Goal: Task Accomplishment & Management: Manage account settings

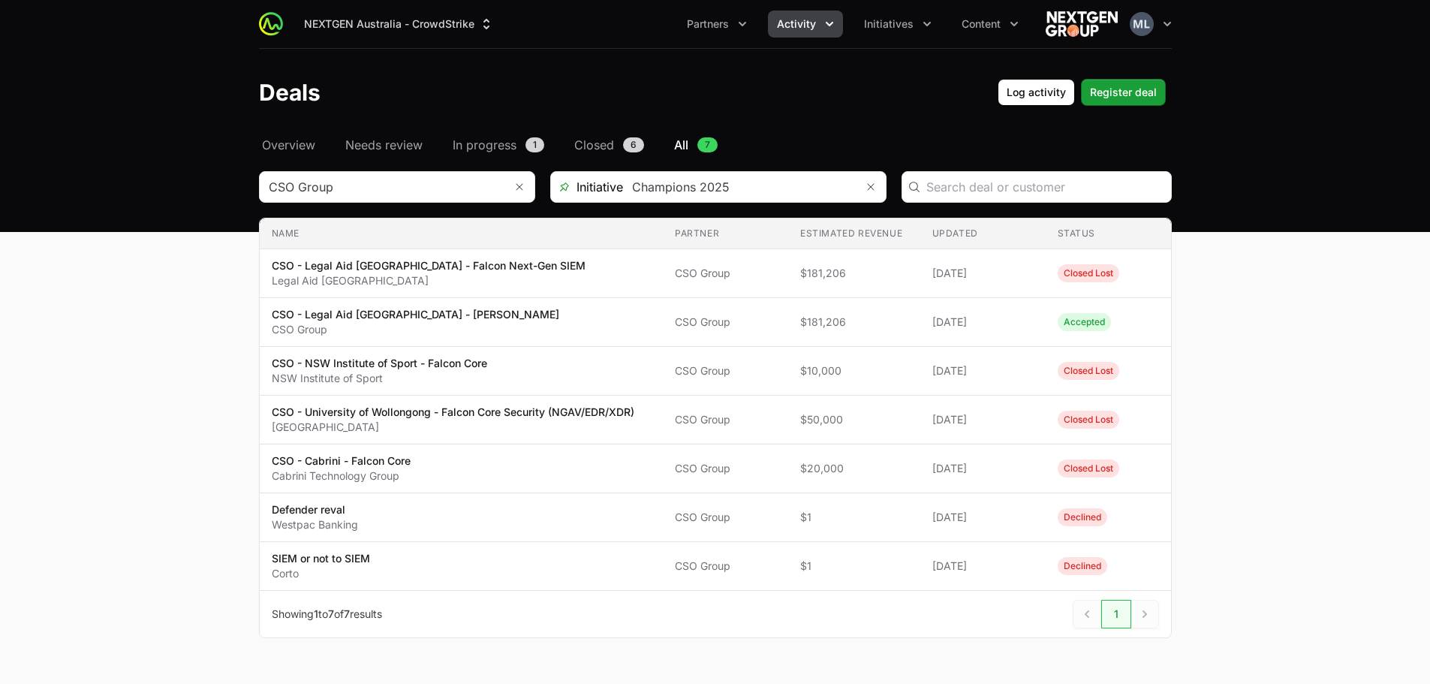
scroll to position [41, 0]
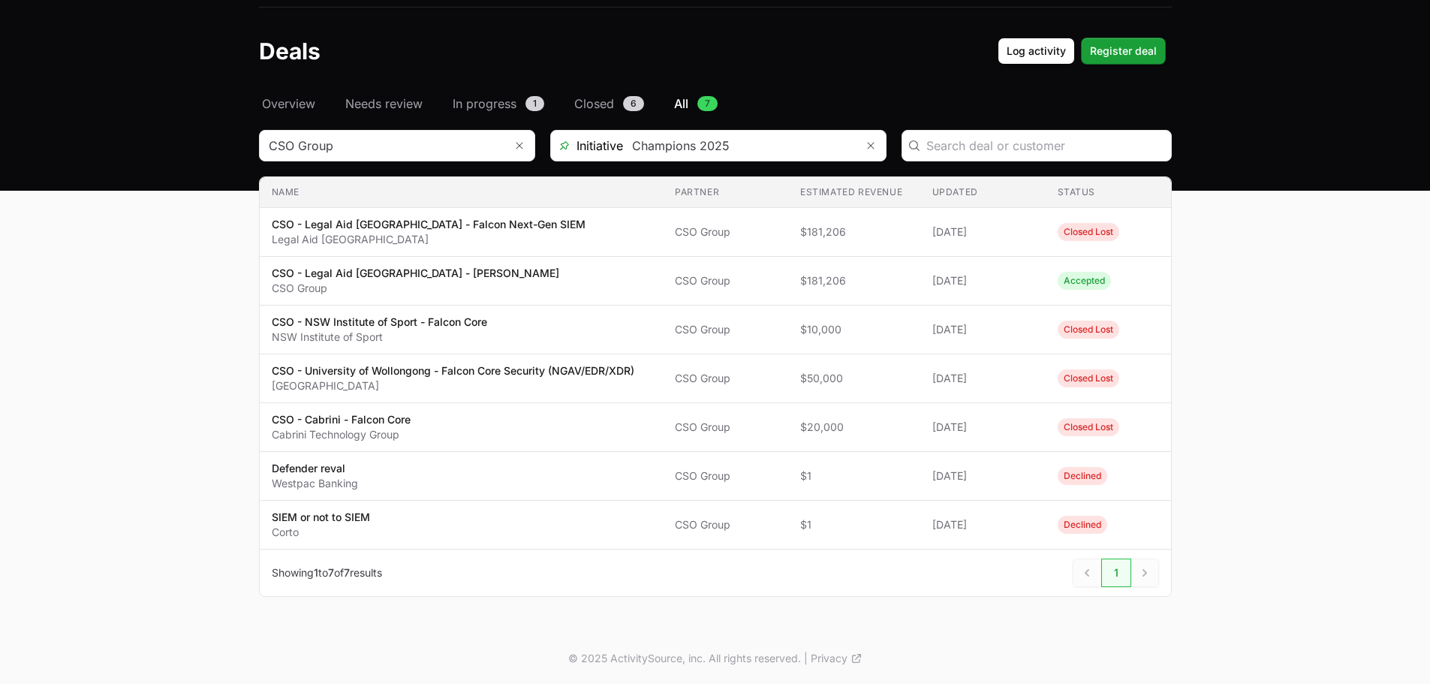
click at [1190, 361] on div "Select a tab Overview Needs review In progress Closed All Overview Needs review…" at bounding box center [715, 364] width 961 height 538
click at [1324, 402] on main "Select a tab Overview Needs review In progress Closed All Overview Needs review…" at bounding box center [715, 364] width 1430 height 538
click at [515, 146] on icon "Remove" at bounding box center [519, 146] width 9 height 12
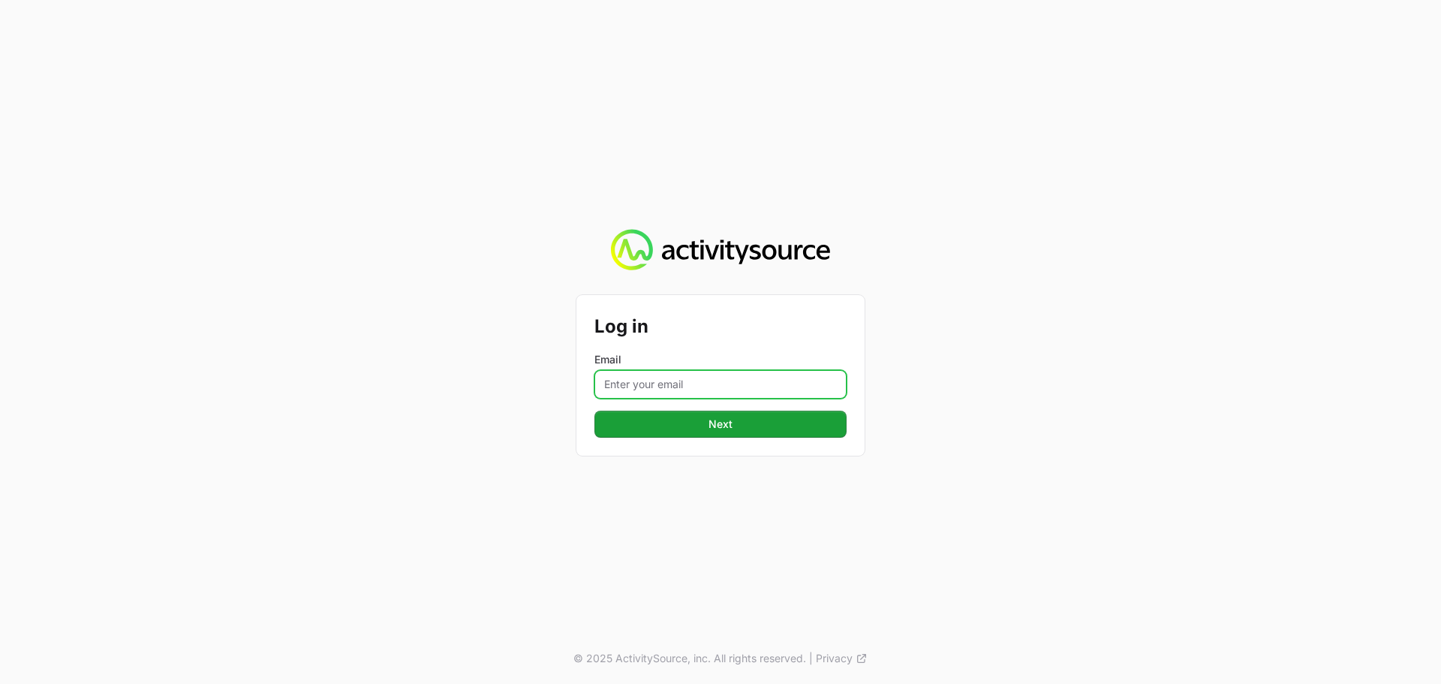
drag, startPoint x: 663, startPoint y: 372, endPoint x: 664, endPoint y: 382, distance: 9.8
click at [663, 374] on input "Email" at bounding box center [720, 384] width 252 height 29
type input "[PERSON_NAME][EMAIL_ADDRESS][DOMAIN_NAME]"
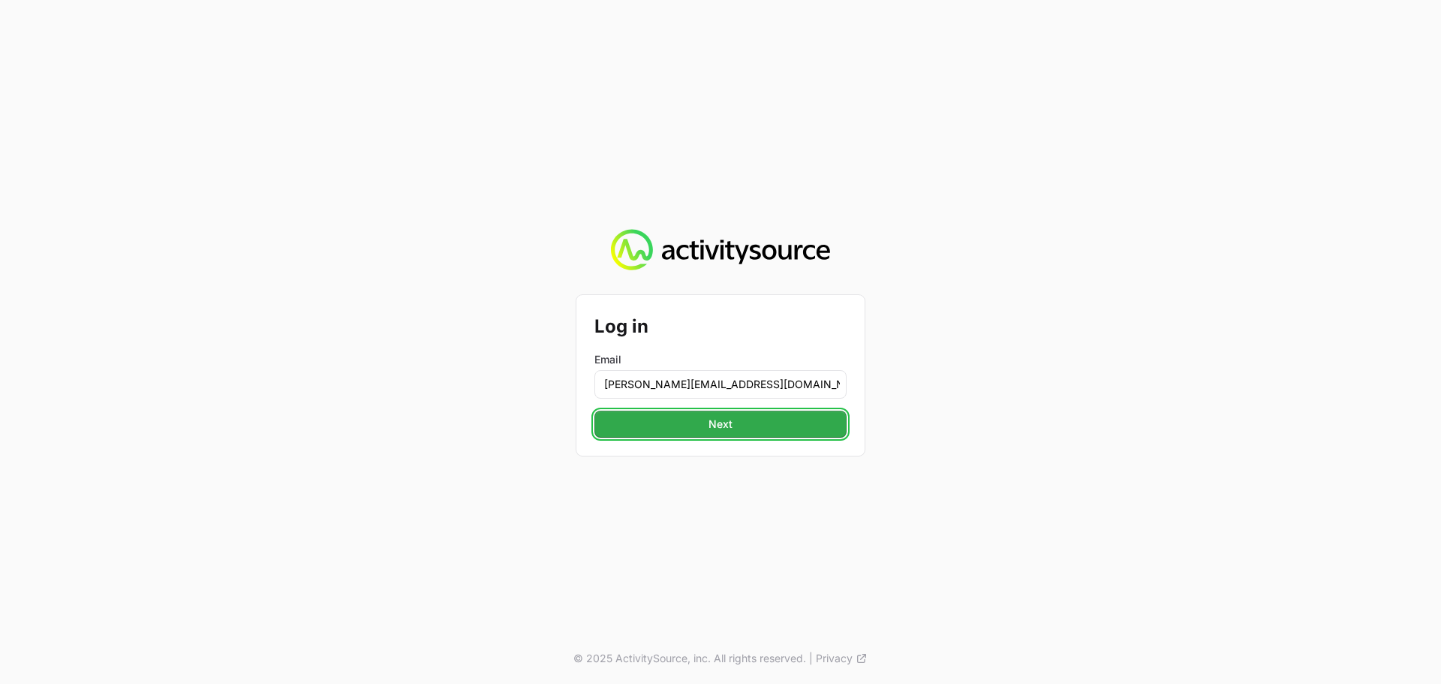
click at [713, 431] on span "Next" at bounding box center [720, 424] width 234 height 18
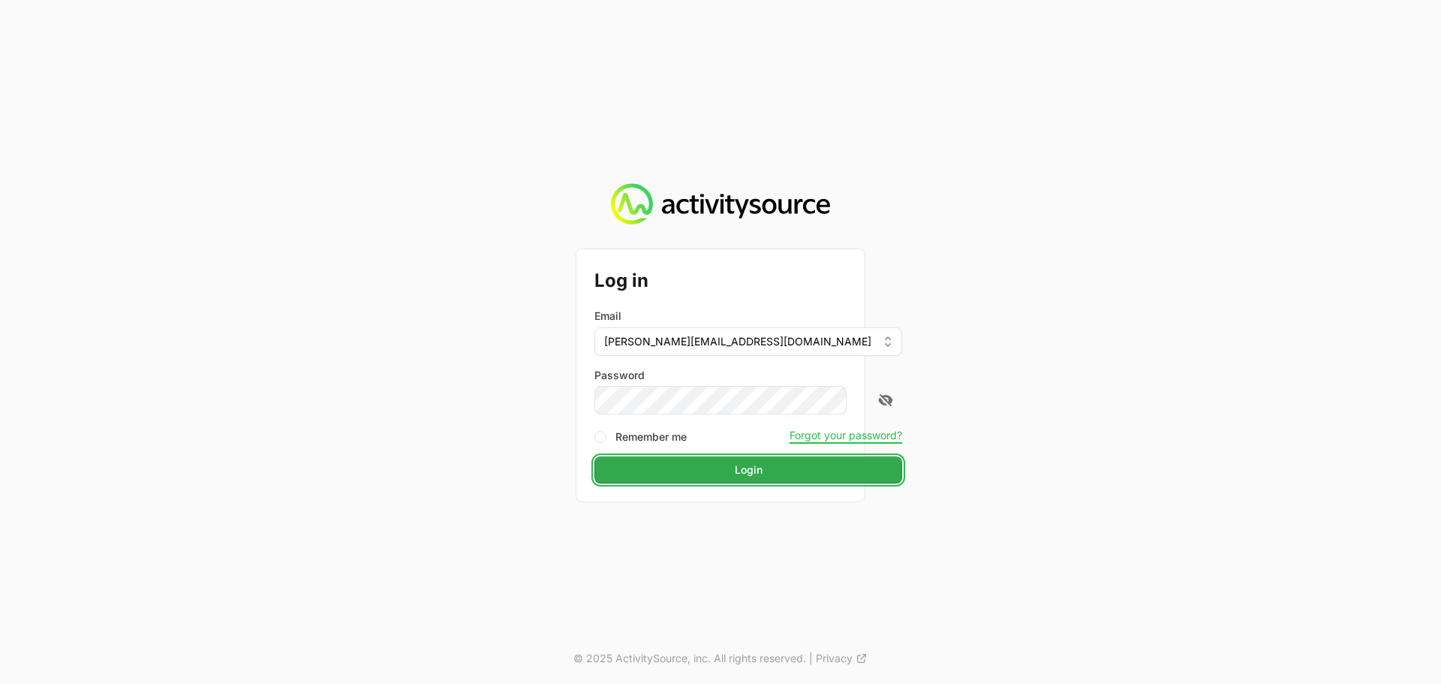
click at [722, 468] on span "Login" at bounding box center [748, 470] width 290 height 18
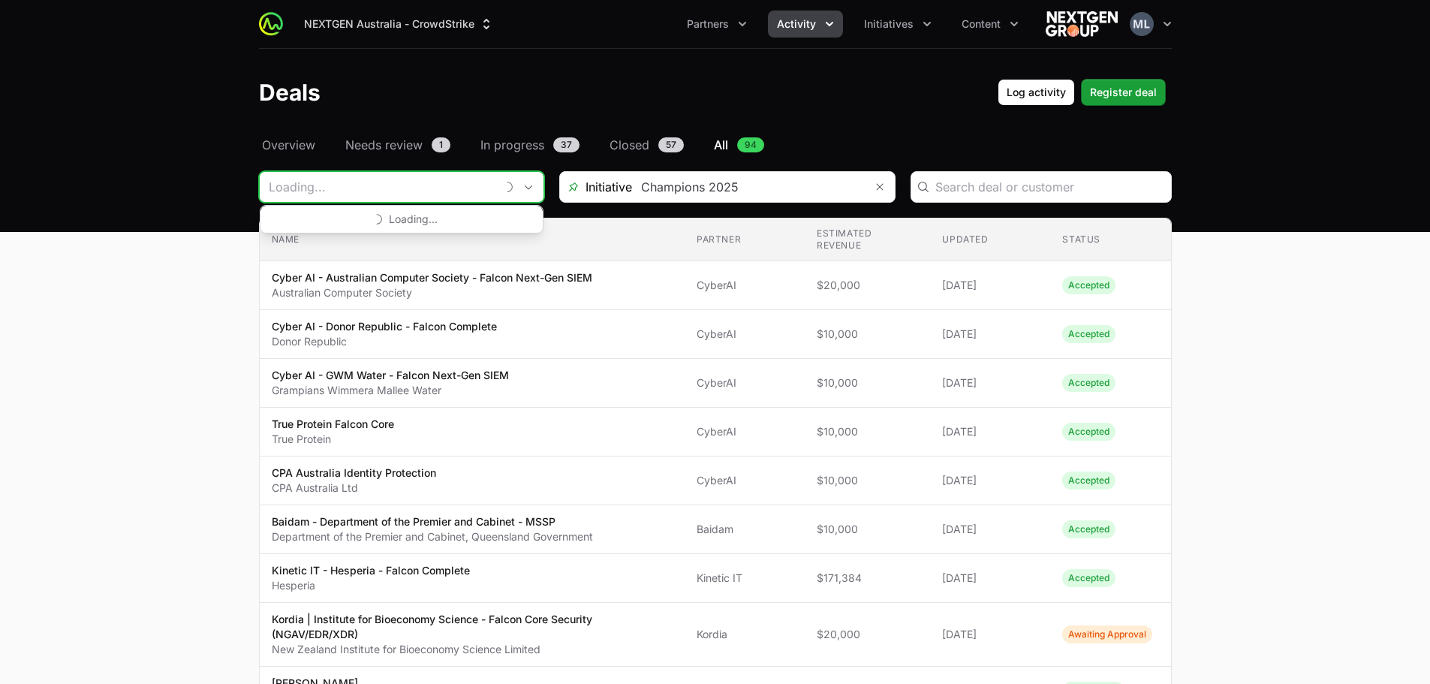
click at [492, 183] on input "Deals Filters" at bounding box center [378, 187] width 236 height 30
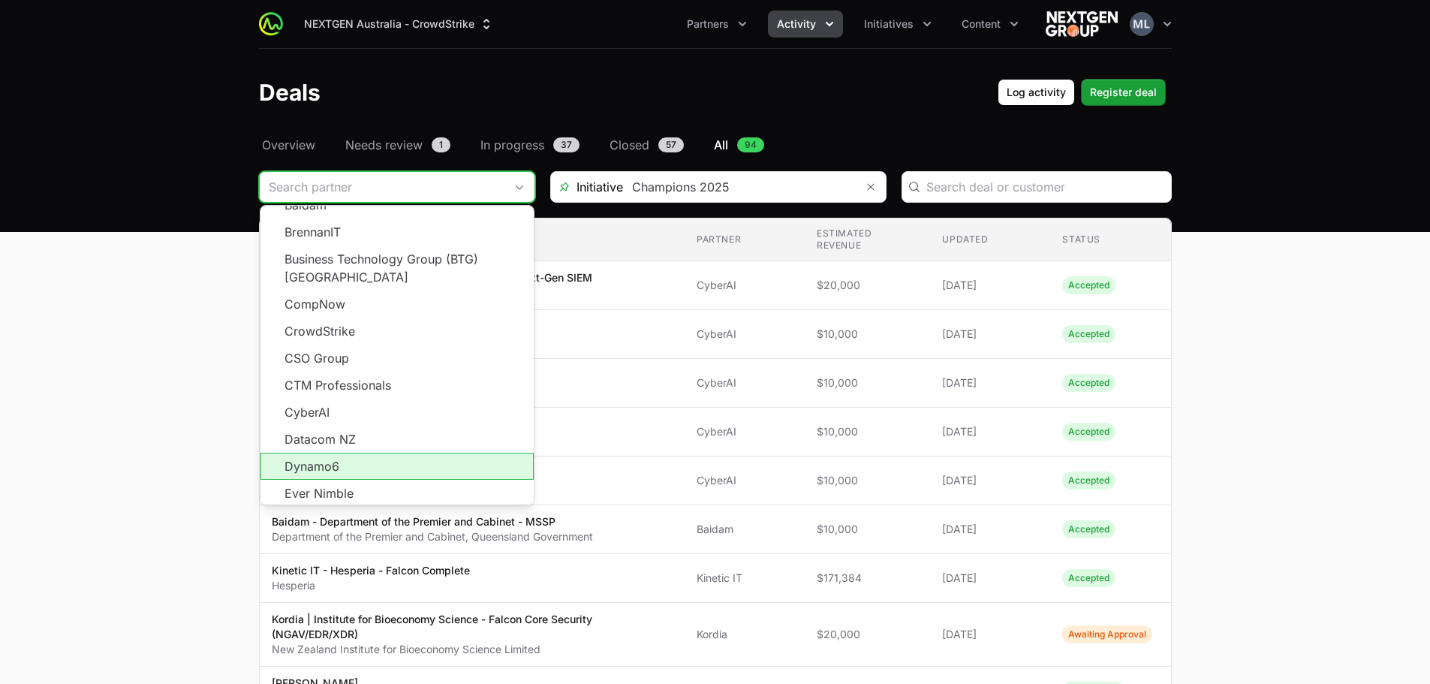
scroll to position [150, 0]
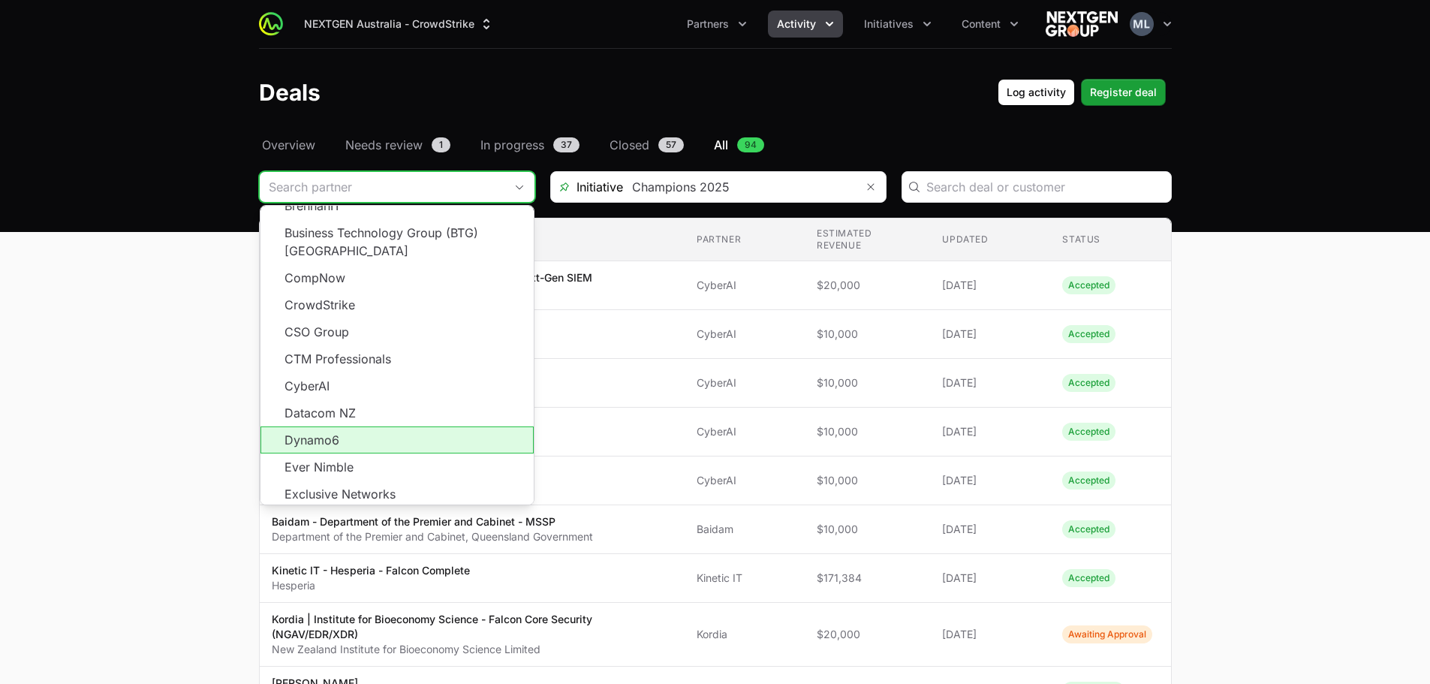
click at [342, 429] on li "Dynamo6" at bounding box center [396, 439] width 273 height 27
type input "Dynamo6"
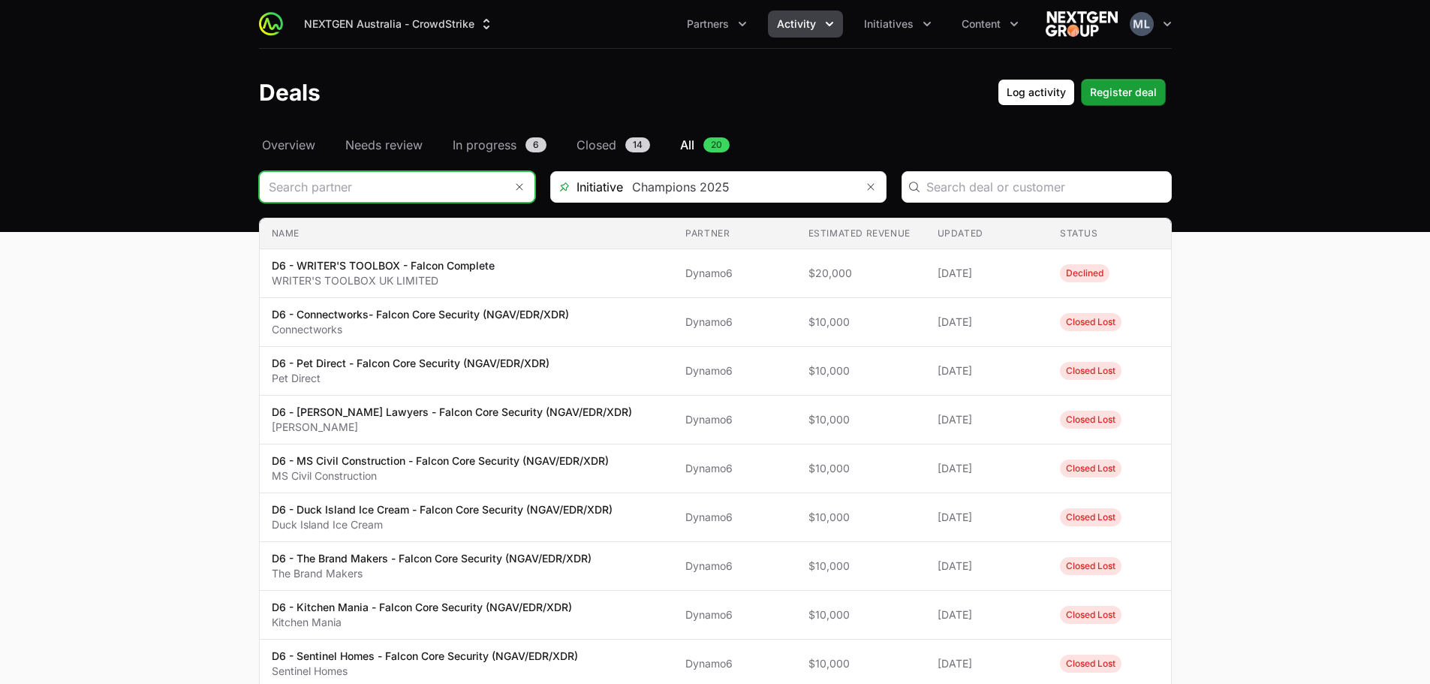
click at [424, 178] on input "Deals Filters" at bounding box center [382, 187] width 245 height 30
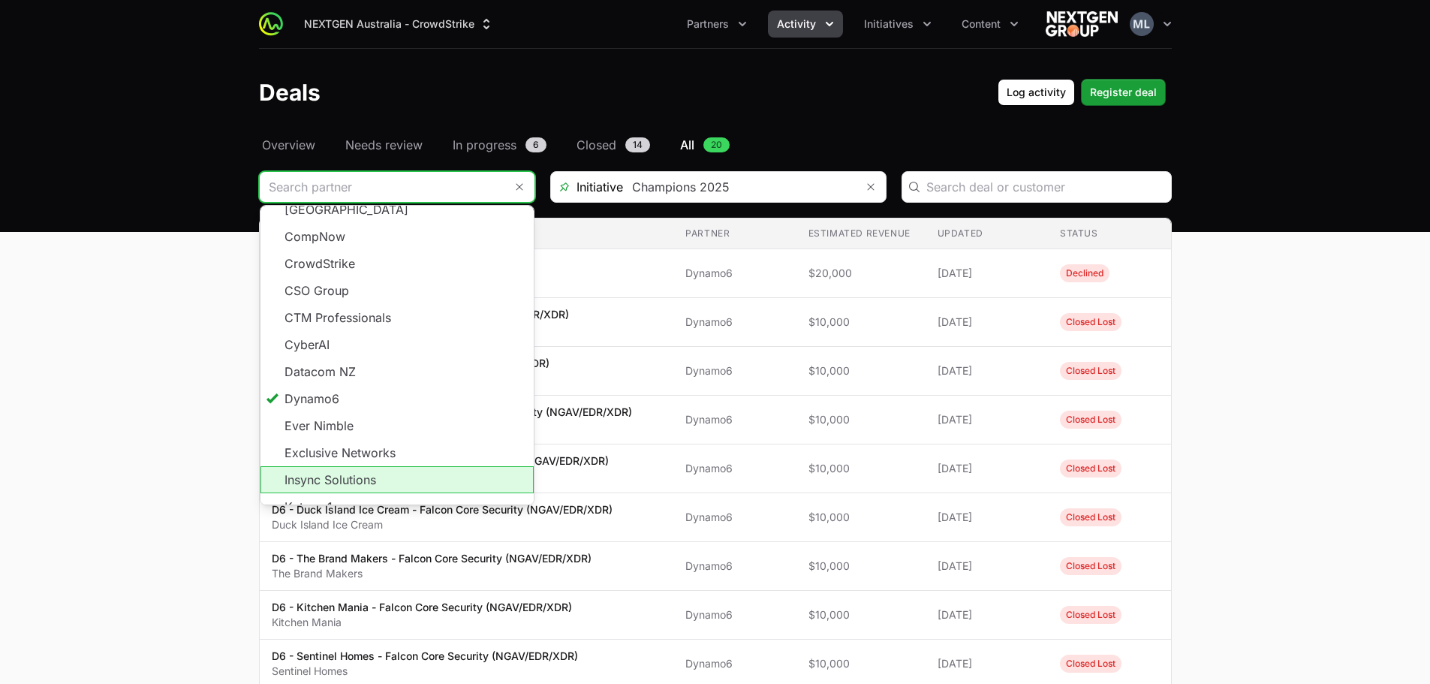
scroll to position [270, 0]
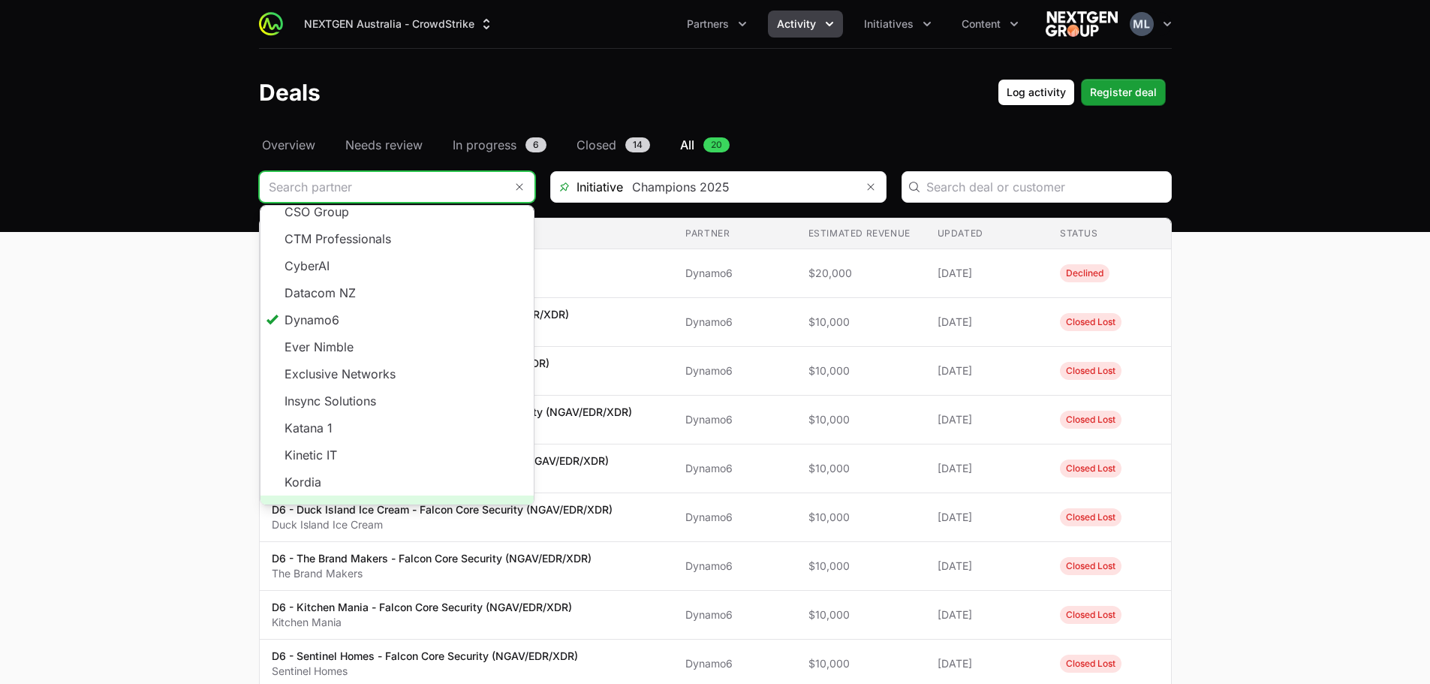
click at [394, 495] on span "Load more" at bounding box center [396, 508] width 273 height 27
click at [365, 468] on li "Kordia" at bounding box center [396, 481] width 273 height 27
type input "Kordia"
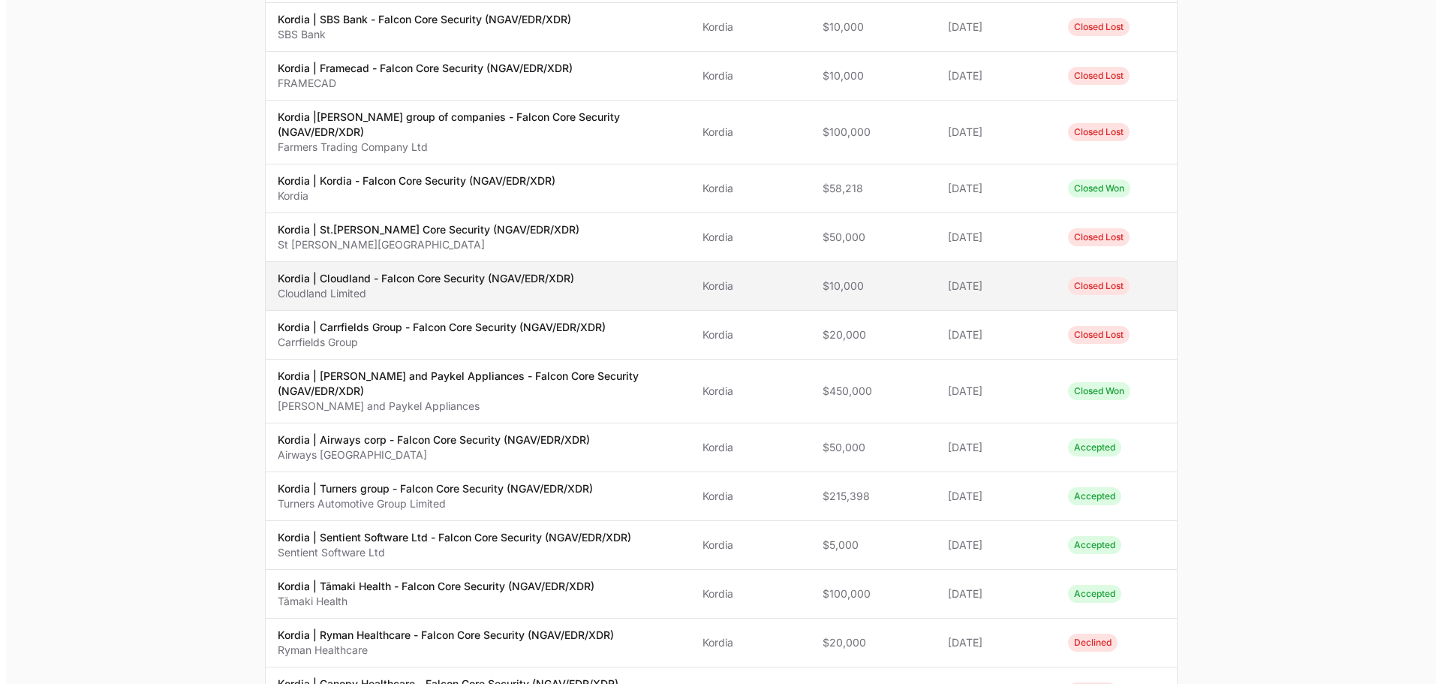
scroll to position [117, 0]
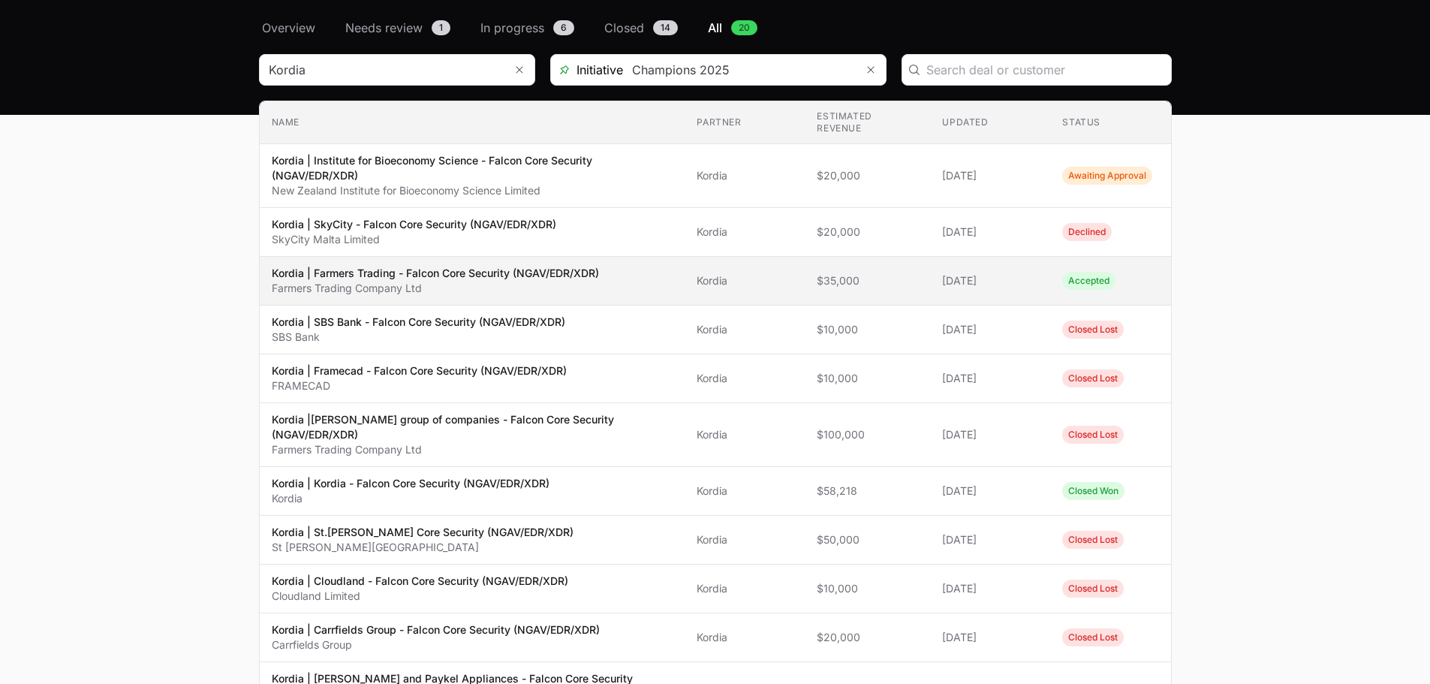
click at [483, 281] on p "Farmers Trading Company Ltd" at bounding box center [435, 288] width 327 height 15
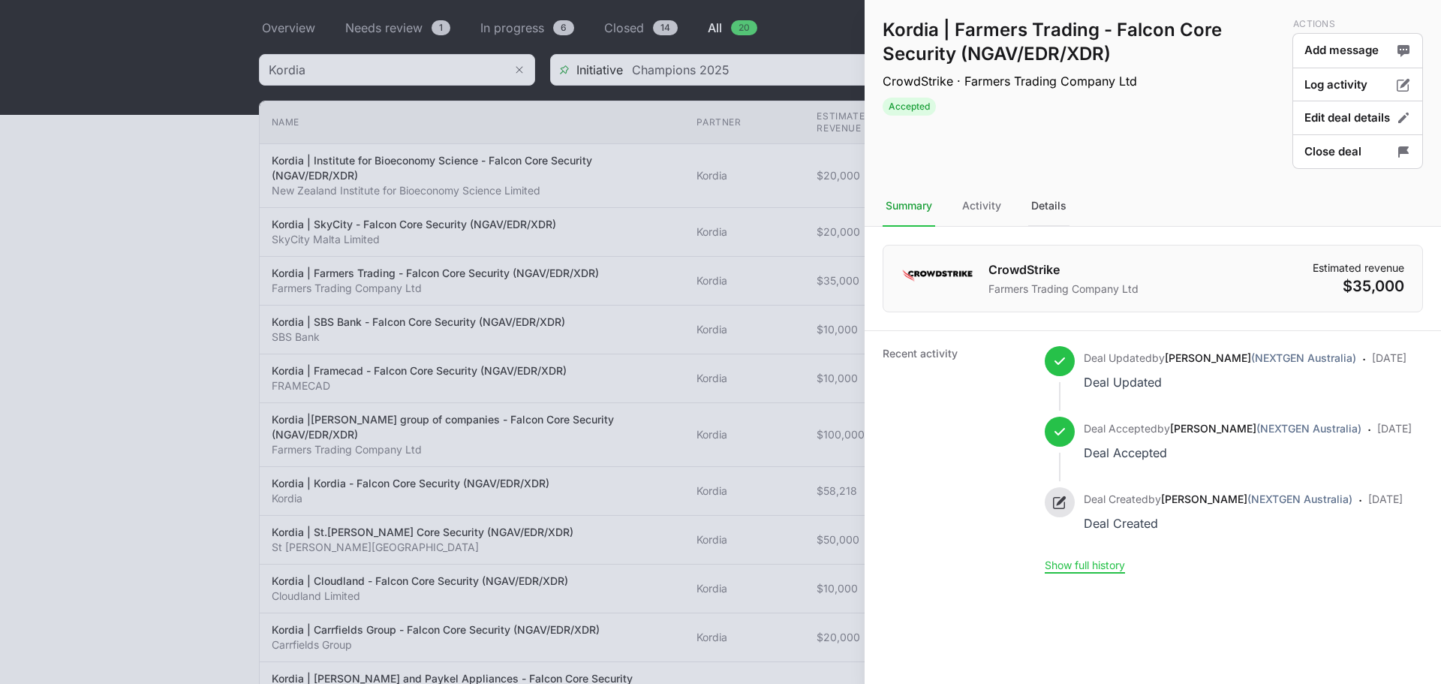
click at [1034, 218] on div "Details" at bounding box center [1048, 206] width 41 height 41
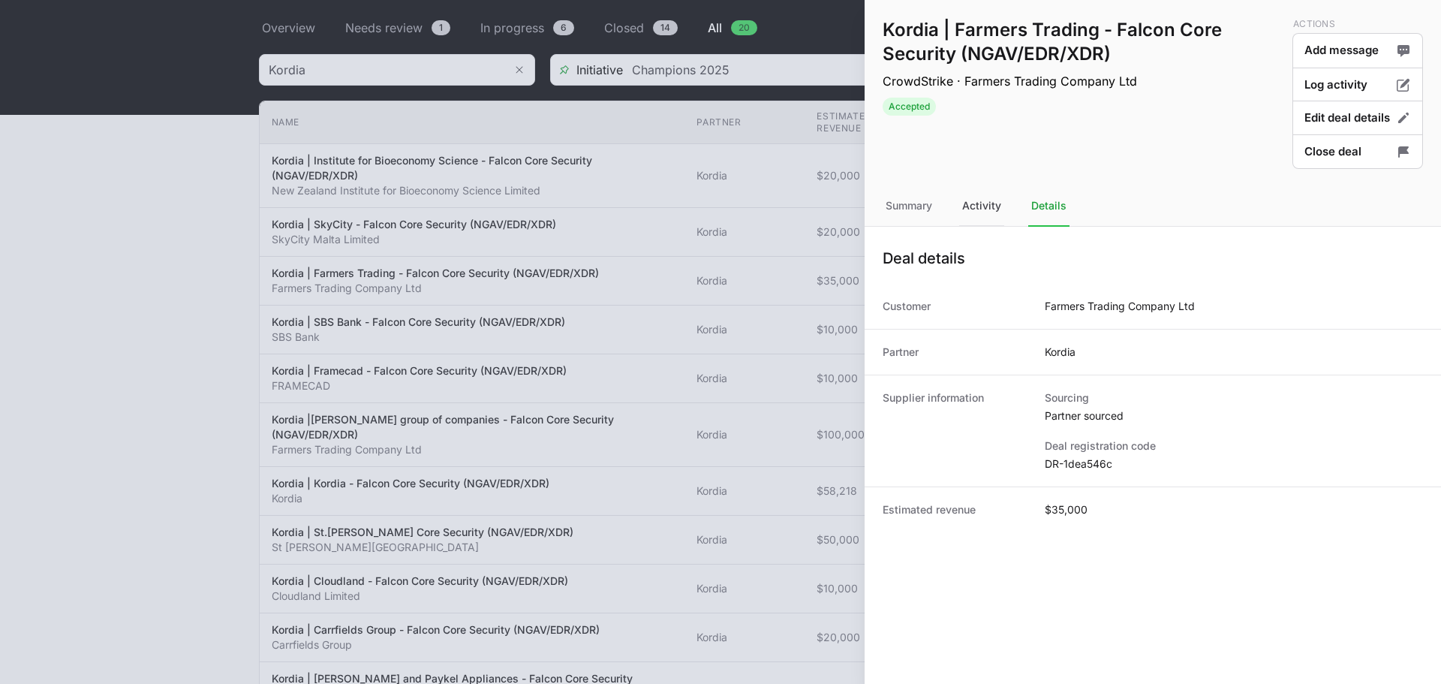
click at [975, 212] on div "Activity" at bounding box center [981, 206] width 45 height 41
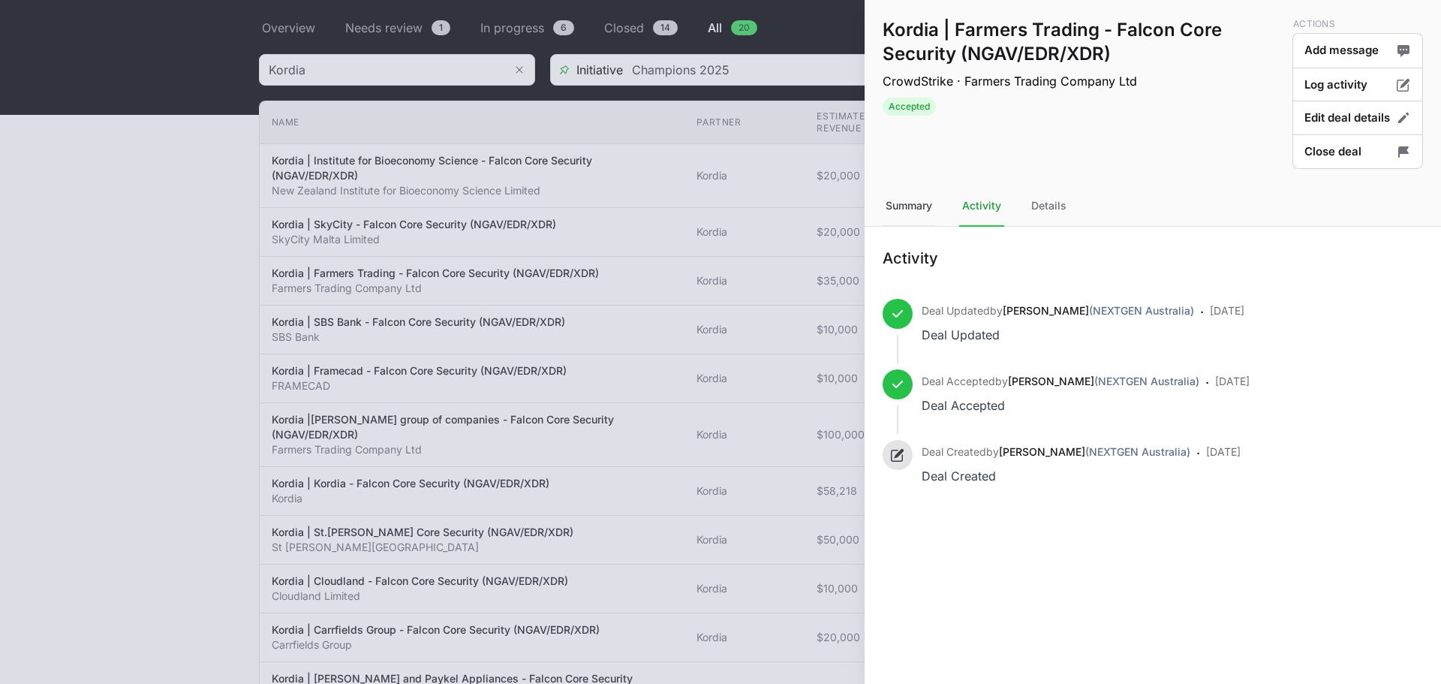
click at [916, 200] on div "Summary" at bounding box center [909, 206] width 53 height 41
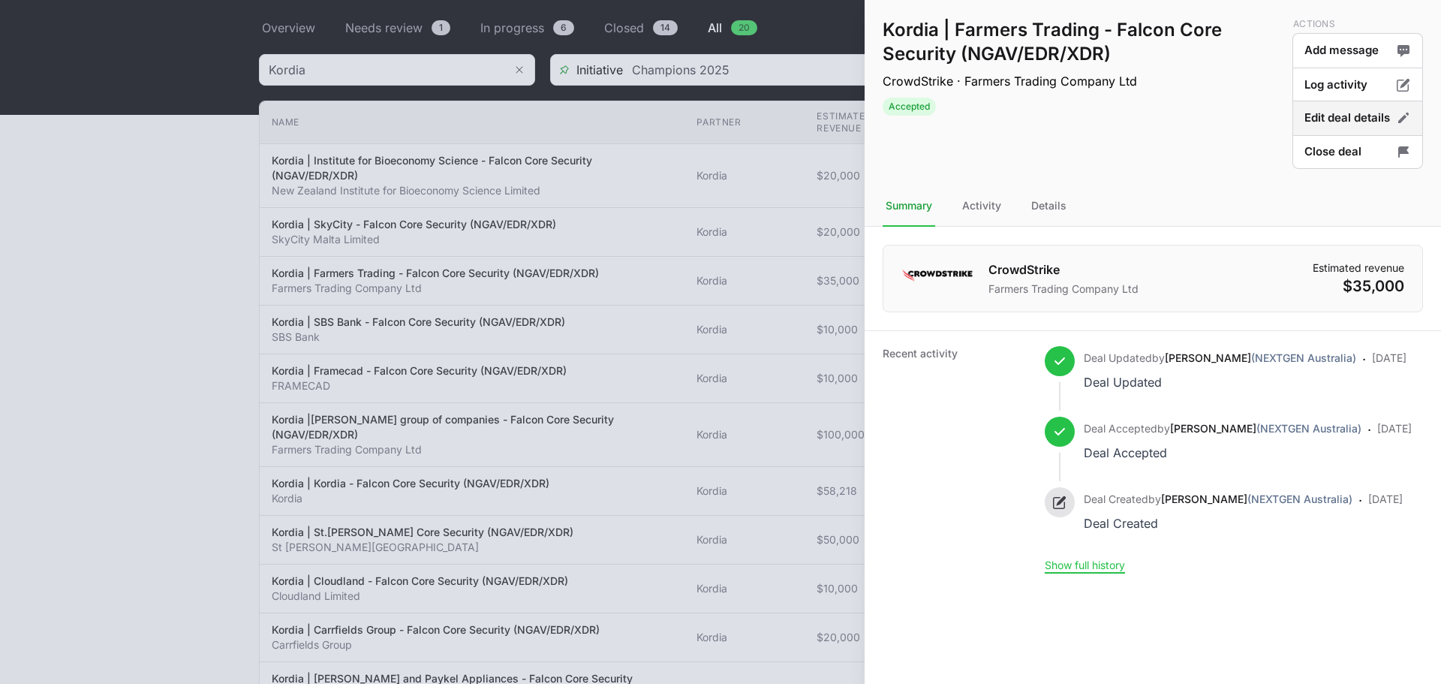
click at [1365, 112] on button "Edit deal details" at bounding box center [1357, 118] width 131 height 35
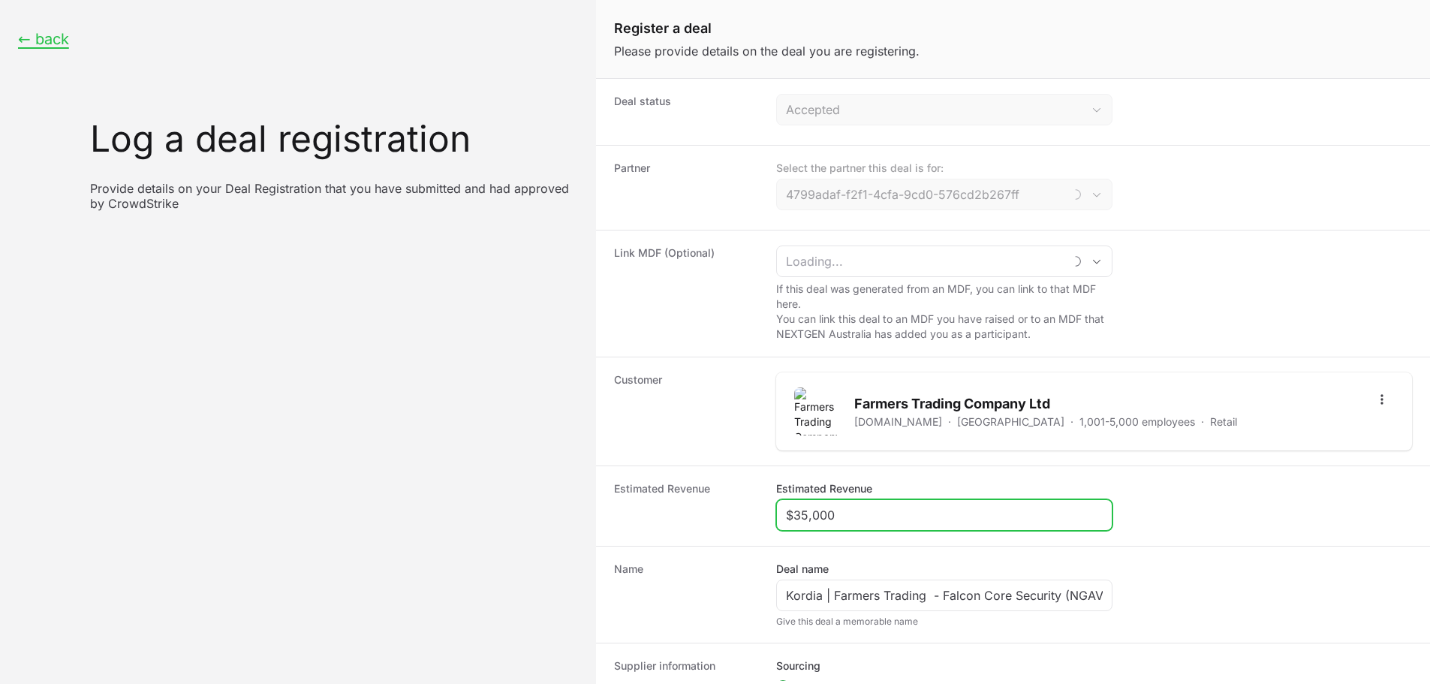
click at [841, 514] on input "$35,000" at bounding box center [944, 515] width 317 height 18
type input "Kordia"
click at [841, 514] on input "$35,000" at bounding box center [944, 515] width 317 height 18
paste input "60,548"
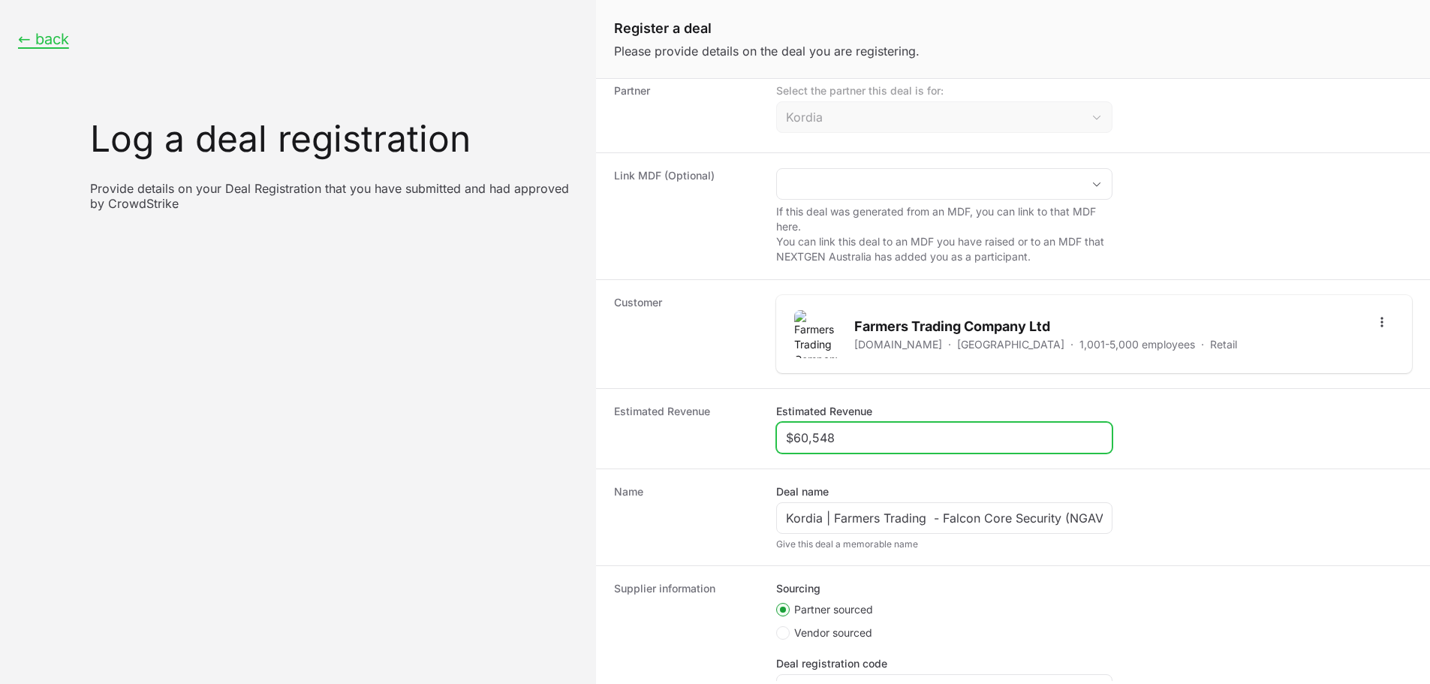
scroll to position [227, 0]
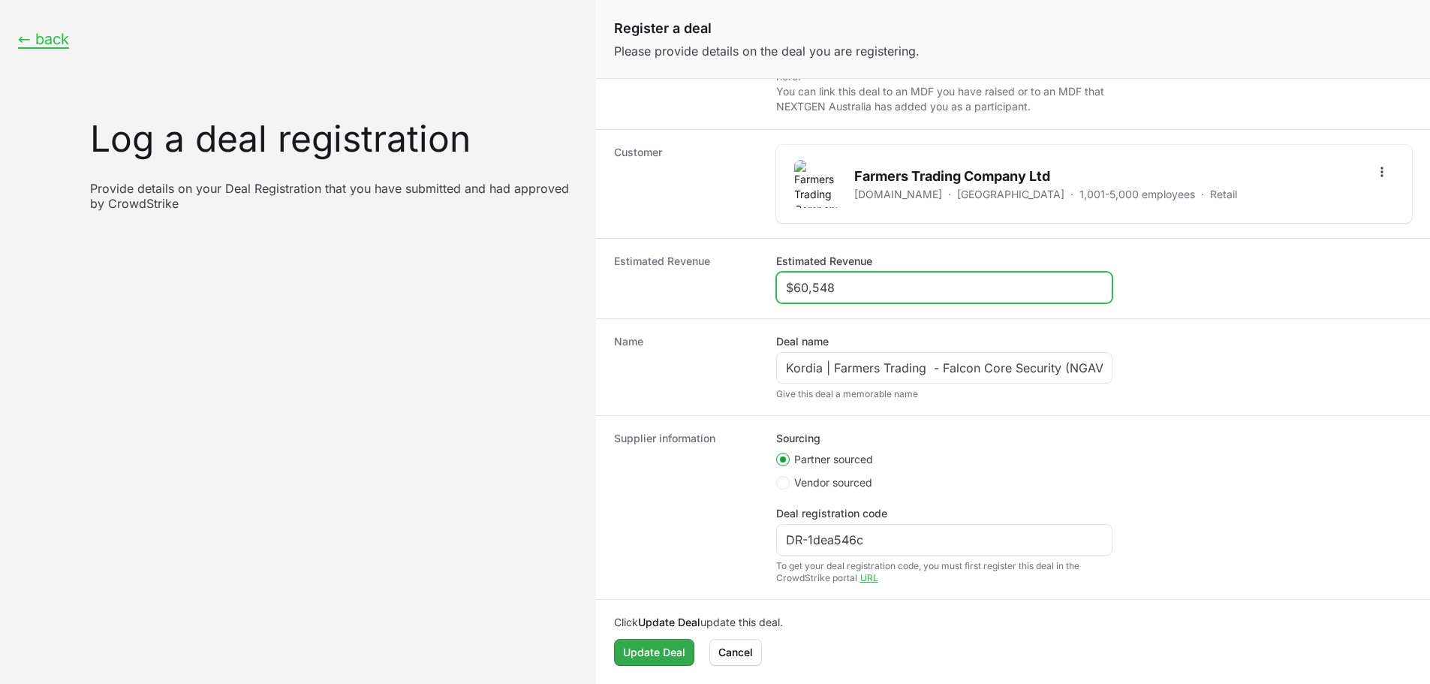
type input "$60,548"
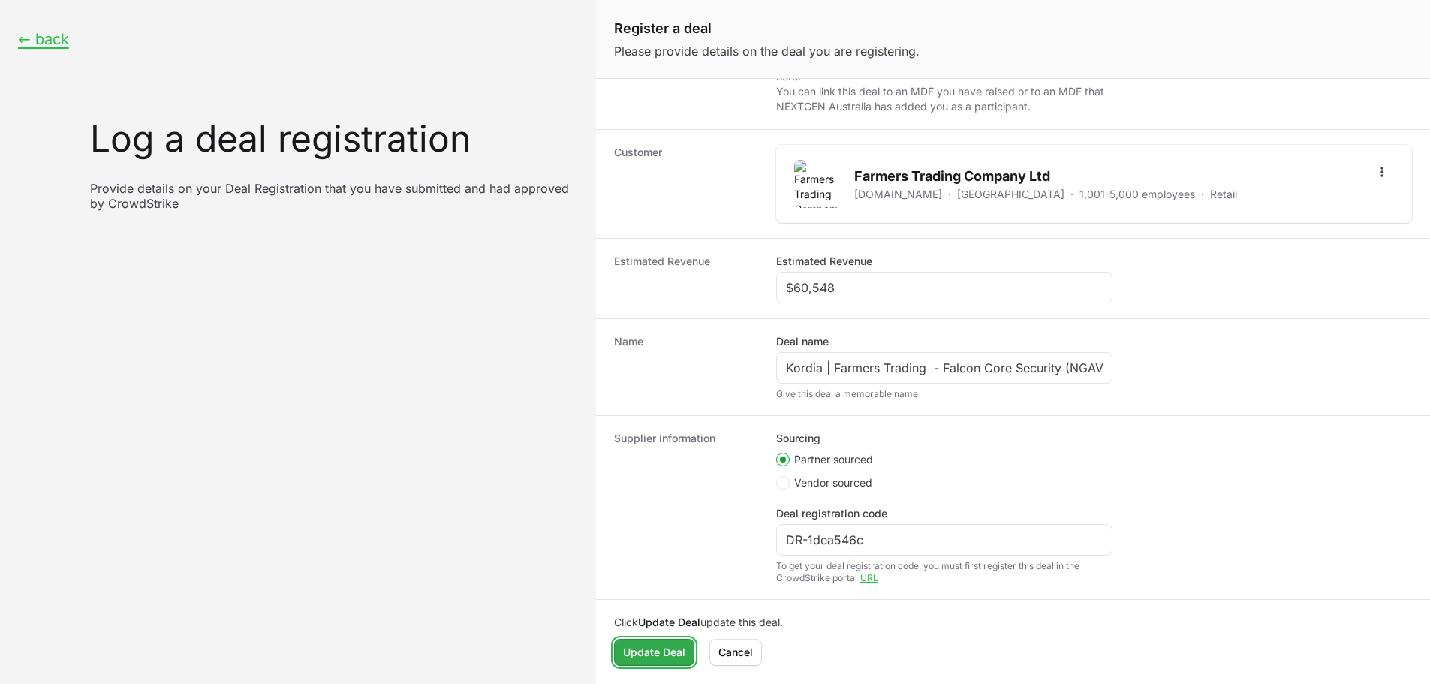
click at [670, 658] on span "Update Deal" at bounding box center [654, 652] width 62 height 18
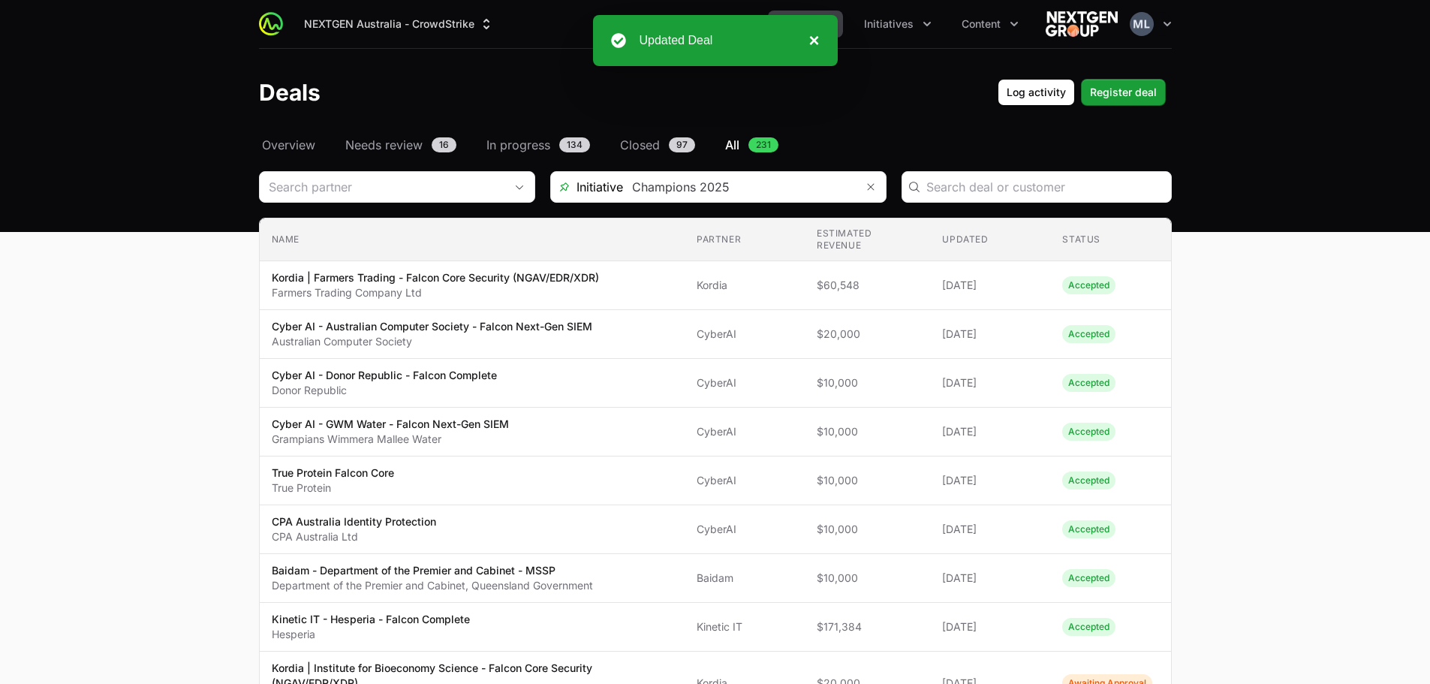
click at [812, 41] on button "×" at bounding box center [810, 41] width 18 height 18
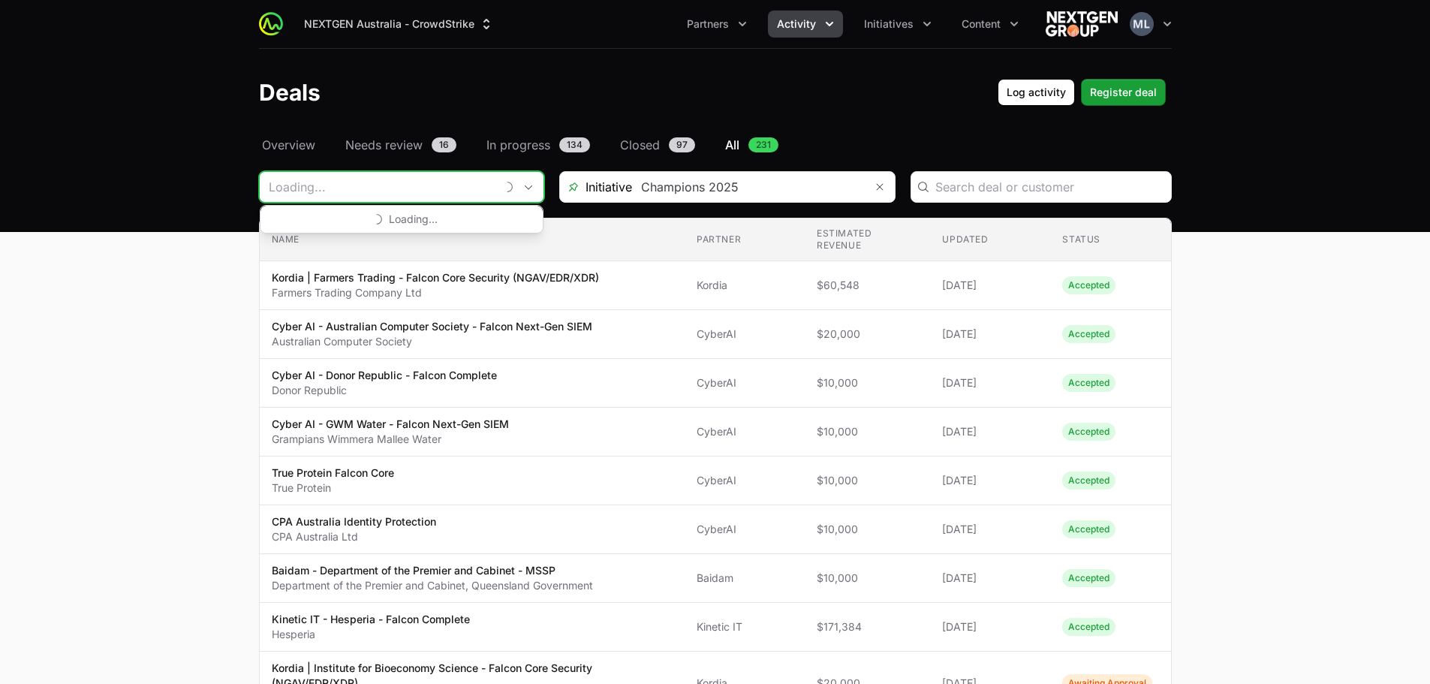
click at [456, 194] on input "Deals Filters" at bounding box center [378, 187] width 236 height 30
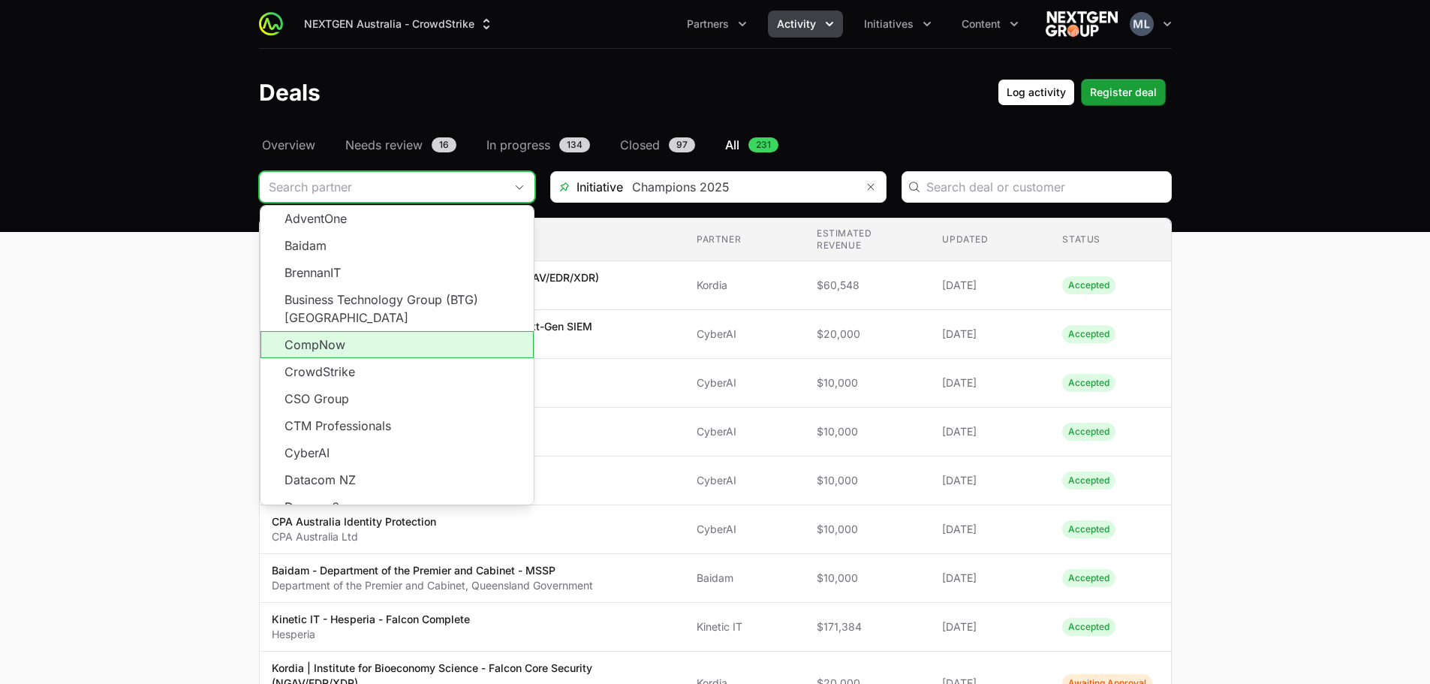
scroll to position [270, 0]
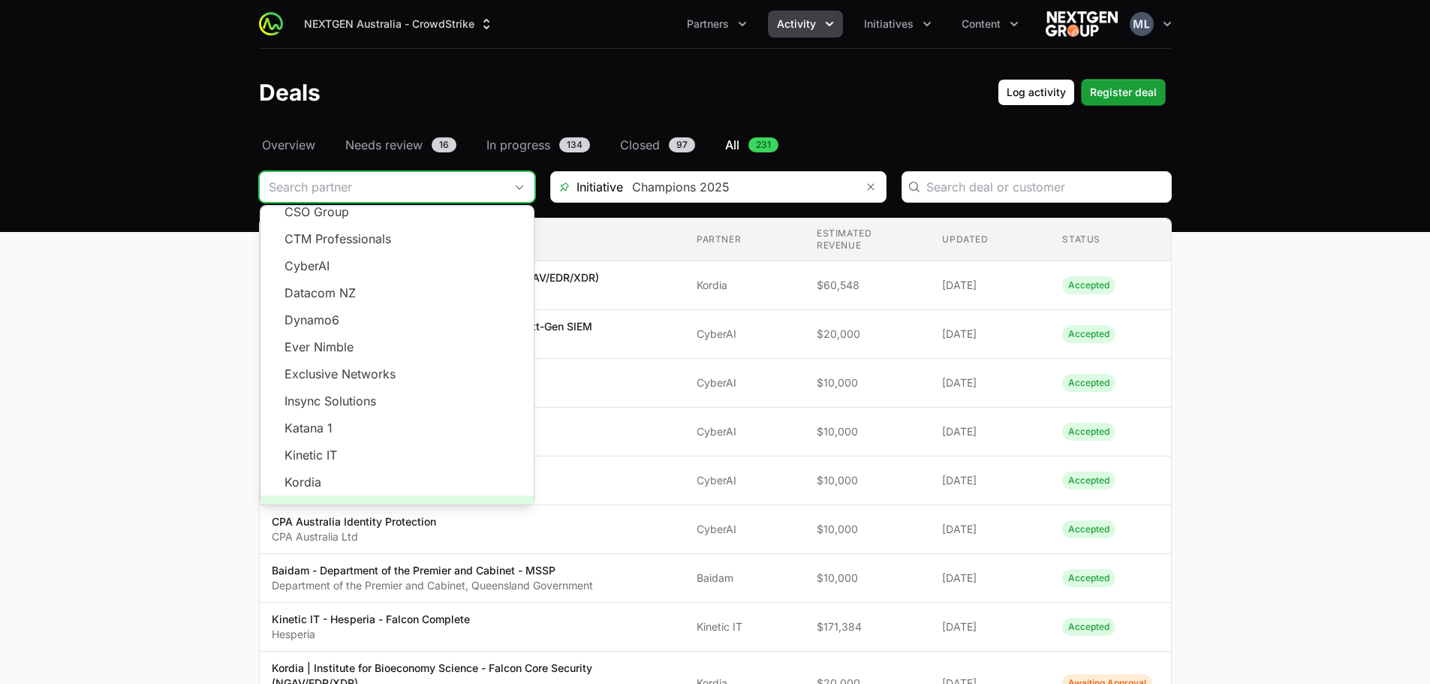
click at [405, 495] on span "Load more" at bounding box center [396, 508] width 273 height 27
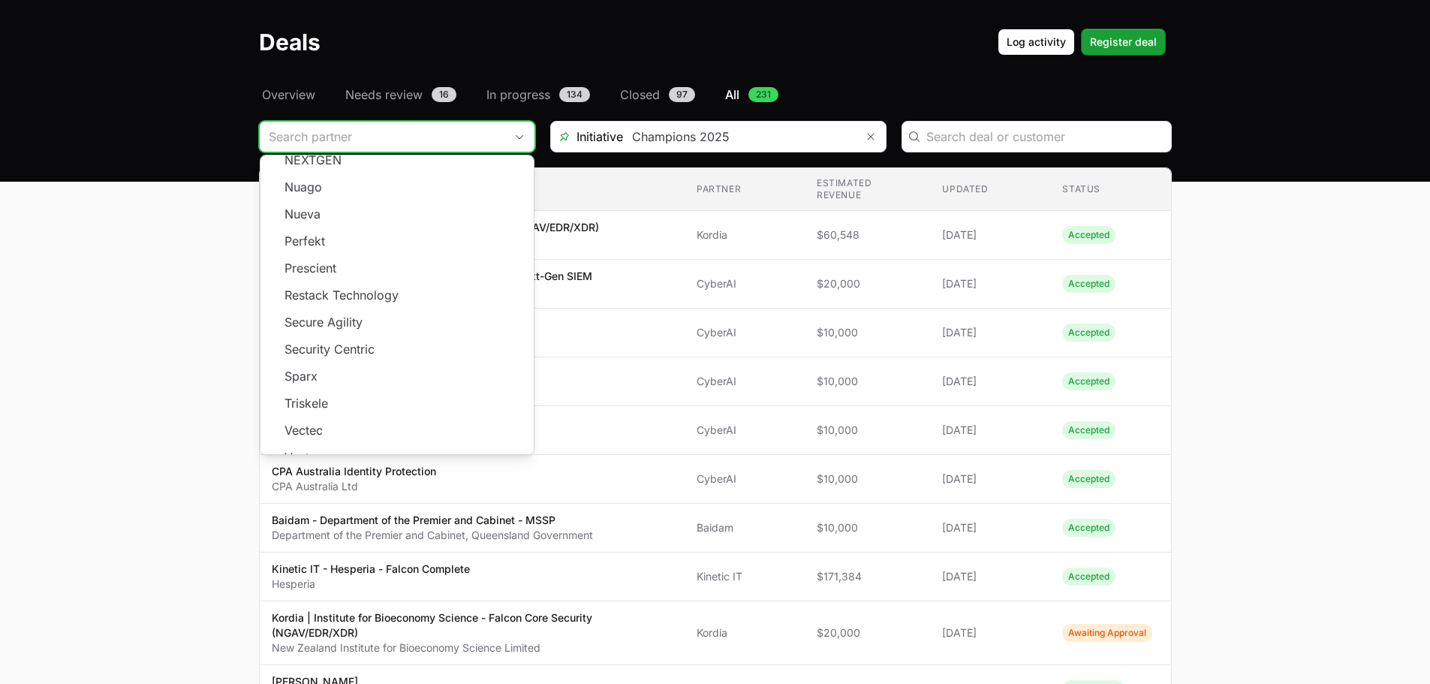
scroll to position [75, 0]
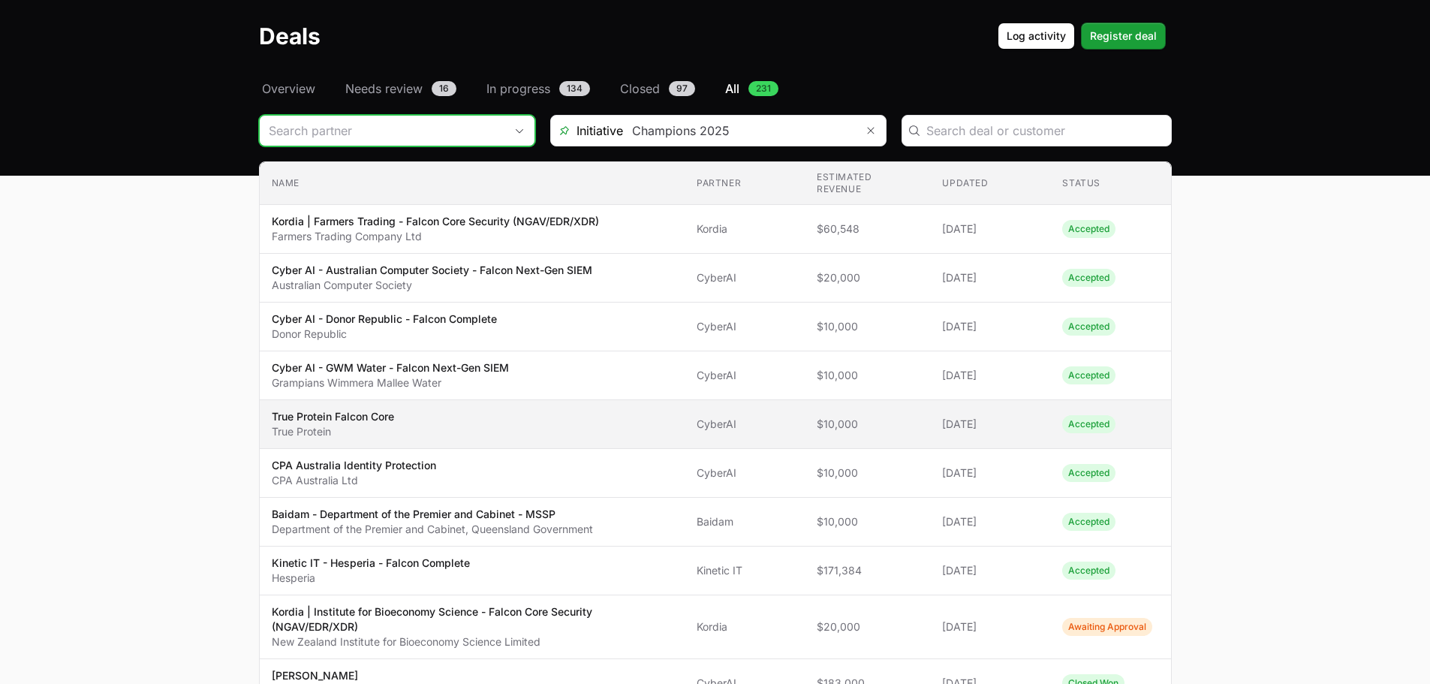
scroll to position [0, 0]
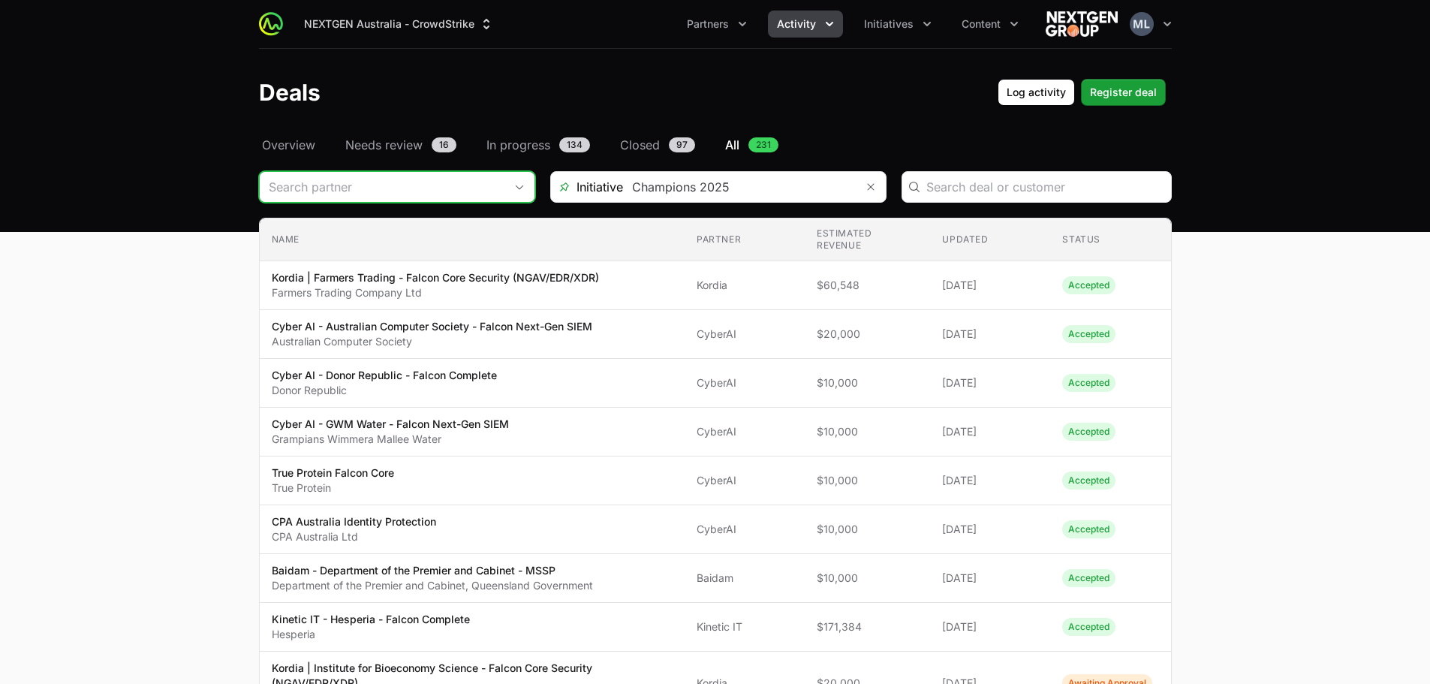
click at [1347, 102] on header "Deals Log activity Log activity Register deal Register deal" at bounding box center [715, 92] width 1430 height 87
